Goal: Use online tool/utility: Utilize a website feature to perform a specific function

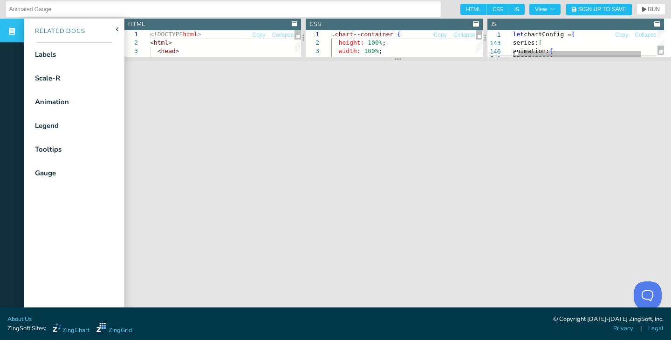
drag, startPoint x: 467, startPoint y: 169, endPoint x: 485, endPoint y: 60, distance: 110.5
click at [485, 60] on section at bounding box center [397, 59] width 546 height 5
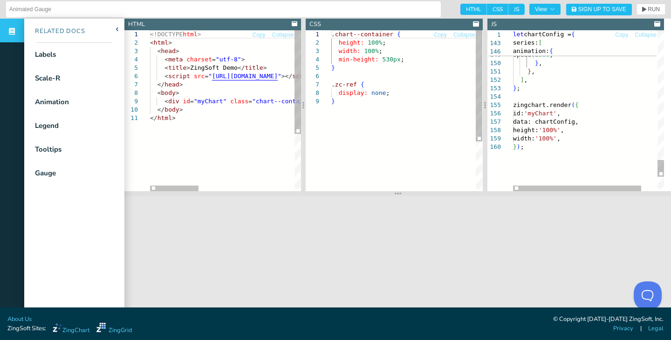
drag, startPoint x: 393, startPoint y: 62, endPoint x: 382, endPoint y: 197, distance: 135.5
click at [382, 196] on section at bounding box center [397, 193] width 546 height 5
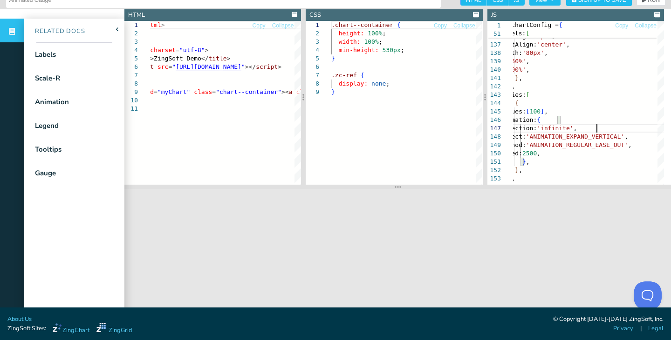
scroll to position [9, 0]
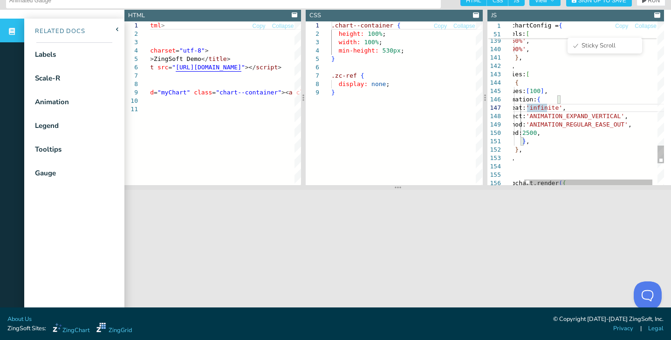
drag, startPoint x: 567, startPoint y: 37, endPoint x: 598, endPoint y: 104, distance: 74.4
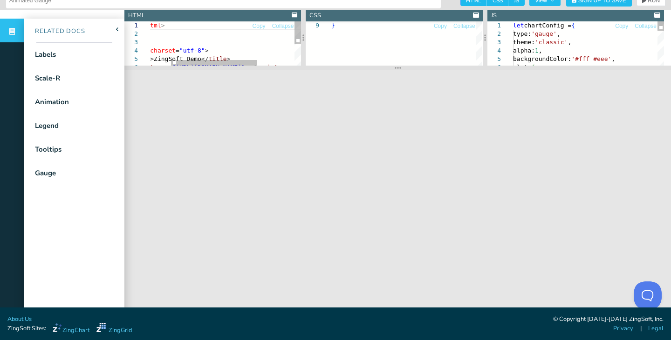
drag, startPoint x: 391, startPoint y: 189, endPoint x: 418, endPoint y: 63, distance: 128.7
click at [418, 66] on section at bounding box center [397, 68] width 546 height 5
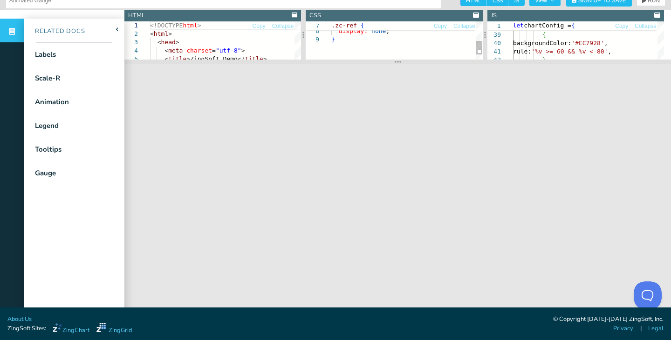
type textarea "let chartConfig = { type: 'gauge', theme: 'classic', alpha: 1, backgroundColor:…"
click at [399, 46] on div ".zc-ref { display: none ; }" at bounding box center [406, 20] width 151 height 105
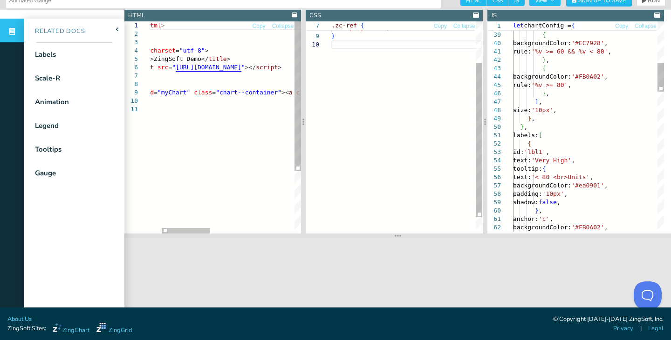
drag, startPoint x: 474, startPoint y: 61, endPoint x: 422, endPoint y: 235, distance: 182.2
click at [422, 235] on section at bounding box center [397, 236] width 546 height 5
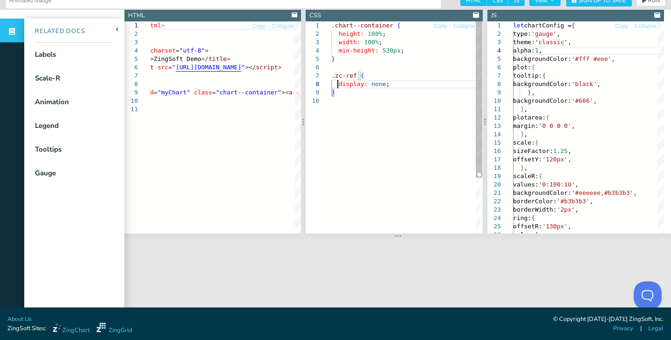
drag, startPoint x: 336, startPoint y: 86, endPoint x: 387, endPoint y: 82, distance: 51.4
click at [387, 82] on div ".zc-ref { display: none ; } width: 100% ; min-height: 530px ; } .chart--contain…" at bounding box center [406, 165] width 151 height 288
type textarea ".chart--container { height: 100%; width: 100%; min-height: 530px; } .zc-ref { d…"
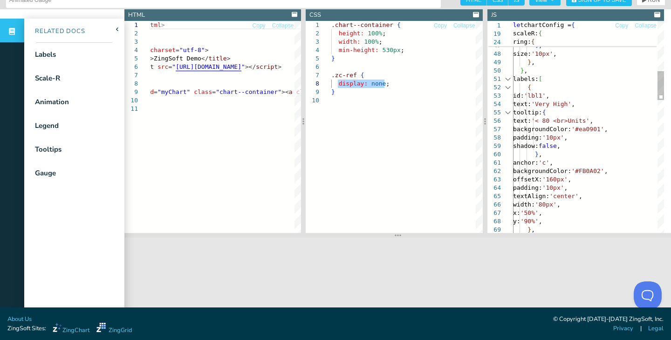
click at [509, 79] on div at bounding box center [507, 79] width 12 height 8
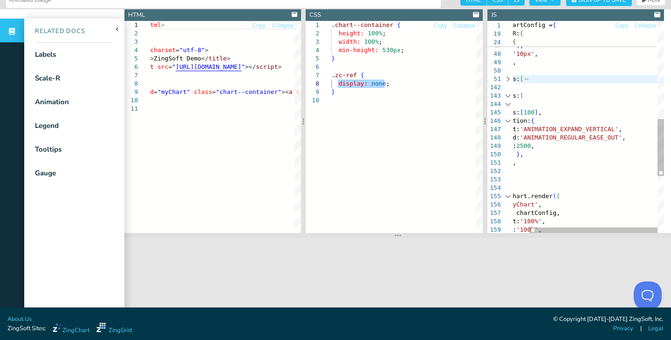
type textarea "{ id: 'lbl1', text: 'Very High', tooltip: { text: '< 80 <br>Units', backgroundC…"
click at [627, 140] on div "backgroundColor: '#FB0A02' , rule: '%v >= 80' , } , ] , size: '10px' , } , } , …" at bounding box center [578, 51] width 169 height 791
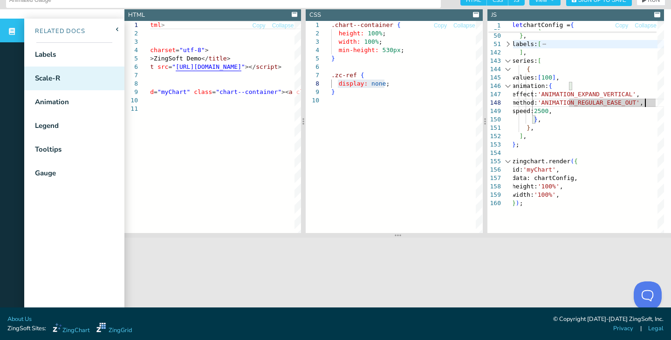
click at [74, 75] on div "Scale-R" at bounding box center [74, 79] width 100 height 24
